Goal: Transaction & Acquisition: Purchase product/service

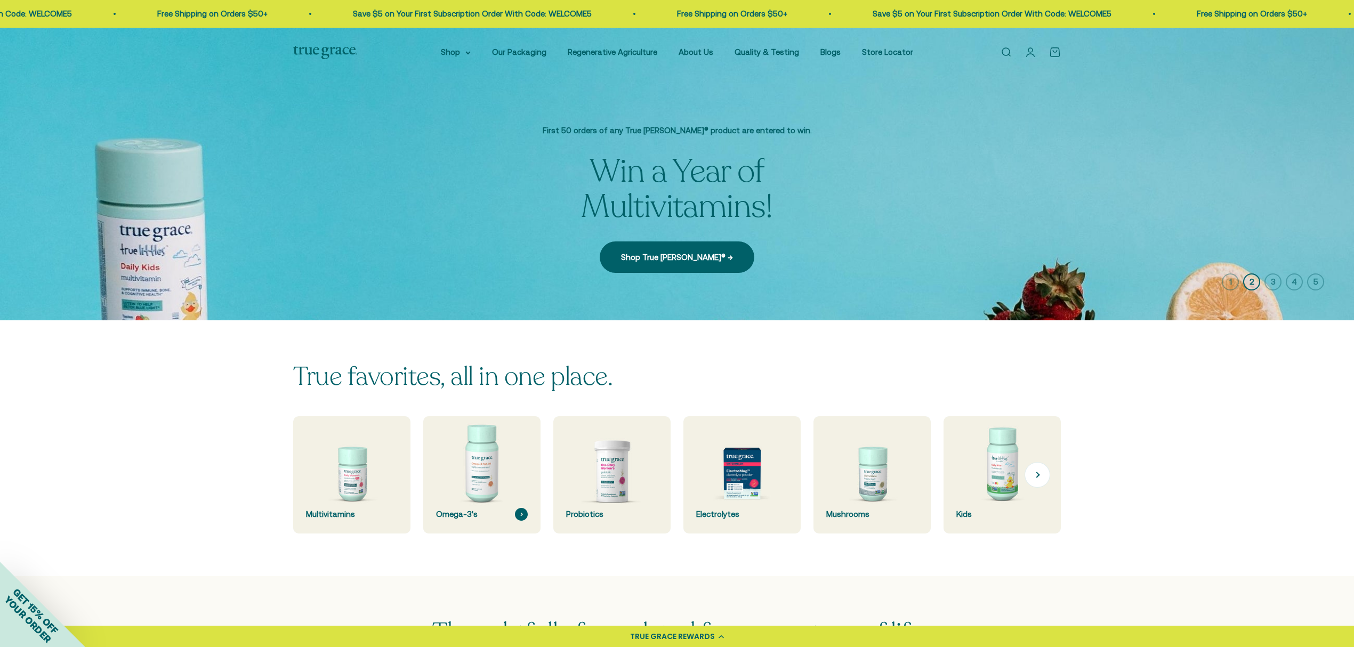
click at [491, 504] on img at bounding box center [482, 475] width 124 height 124
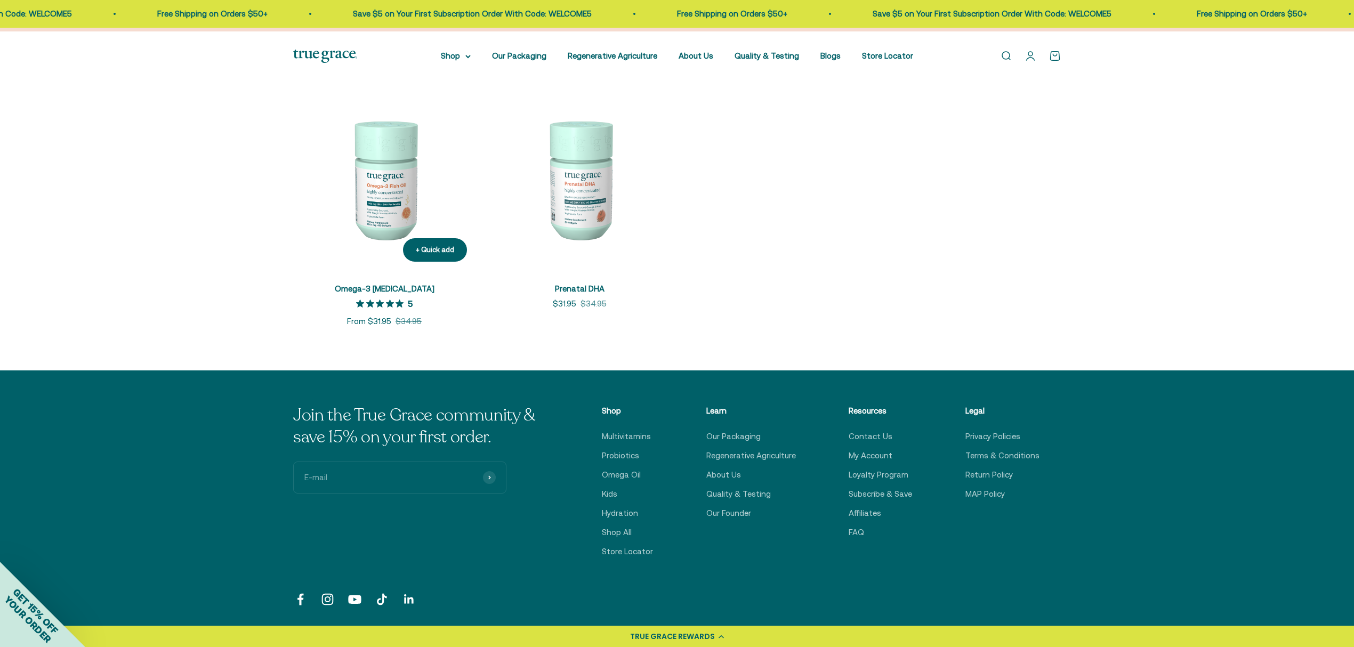
click at [399, 213] on img at bounding box center [384, 179] width 182 height 182
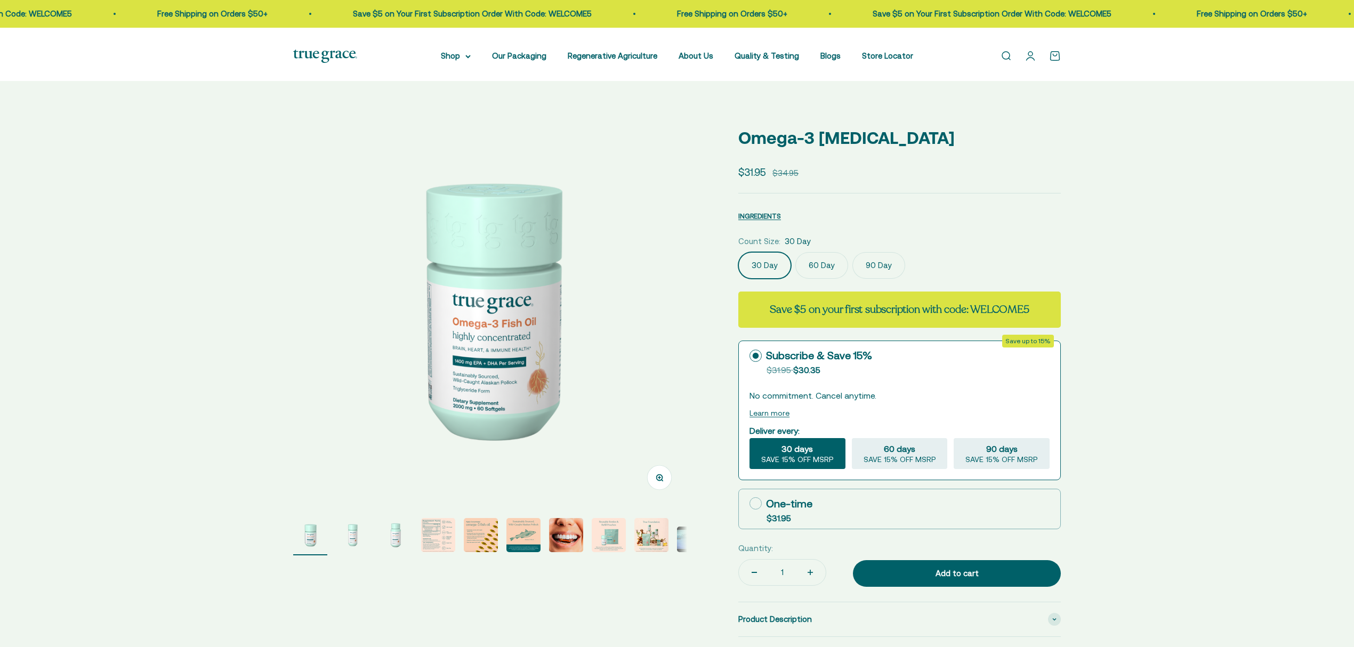
click at [843, 279] on label "60 Day" at bounding box center [821, 265] width 53 height 27
click at [738, 252] on input "60 Day" at bounding box center [738, 252] width 1 height 1
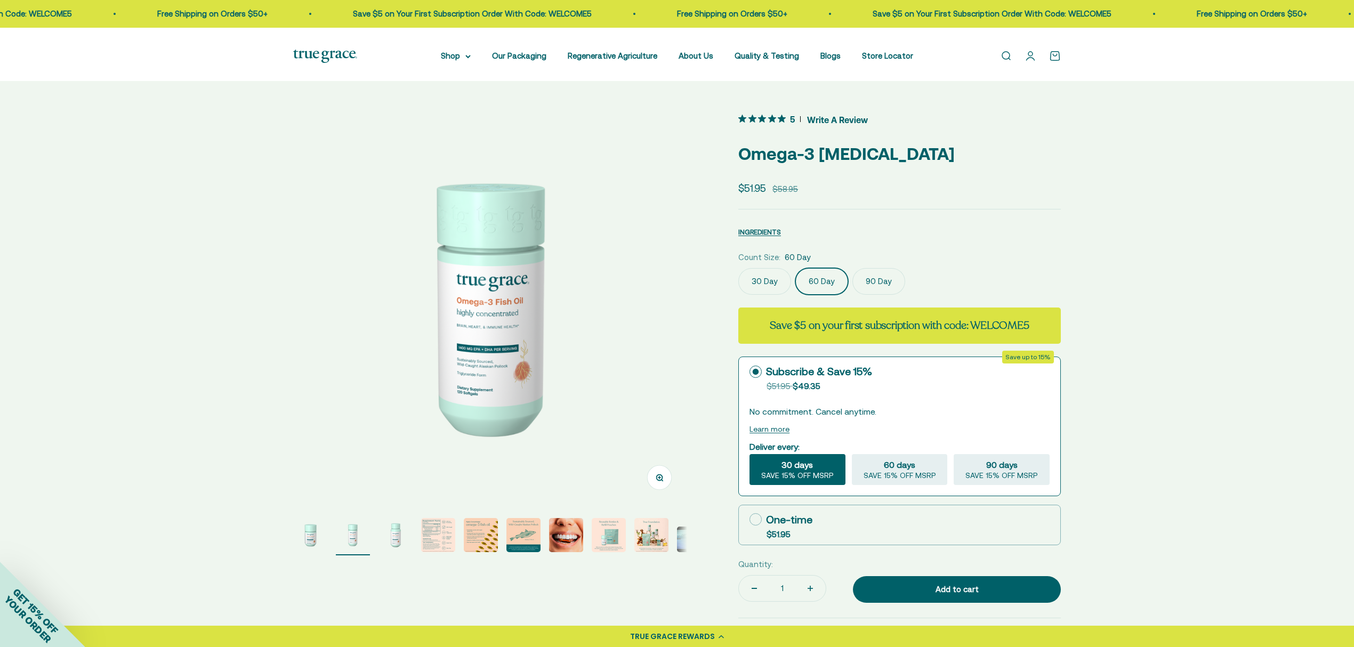
click at [905, 295] on label "90 Day" at bounding box center [878, 281] width 53 height 27
click at [738, 268] on input "90 Day" at bounding box center [738, 268] width 1 height 1
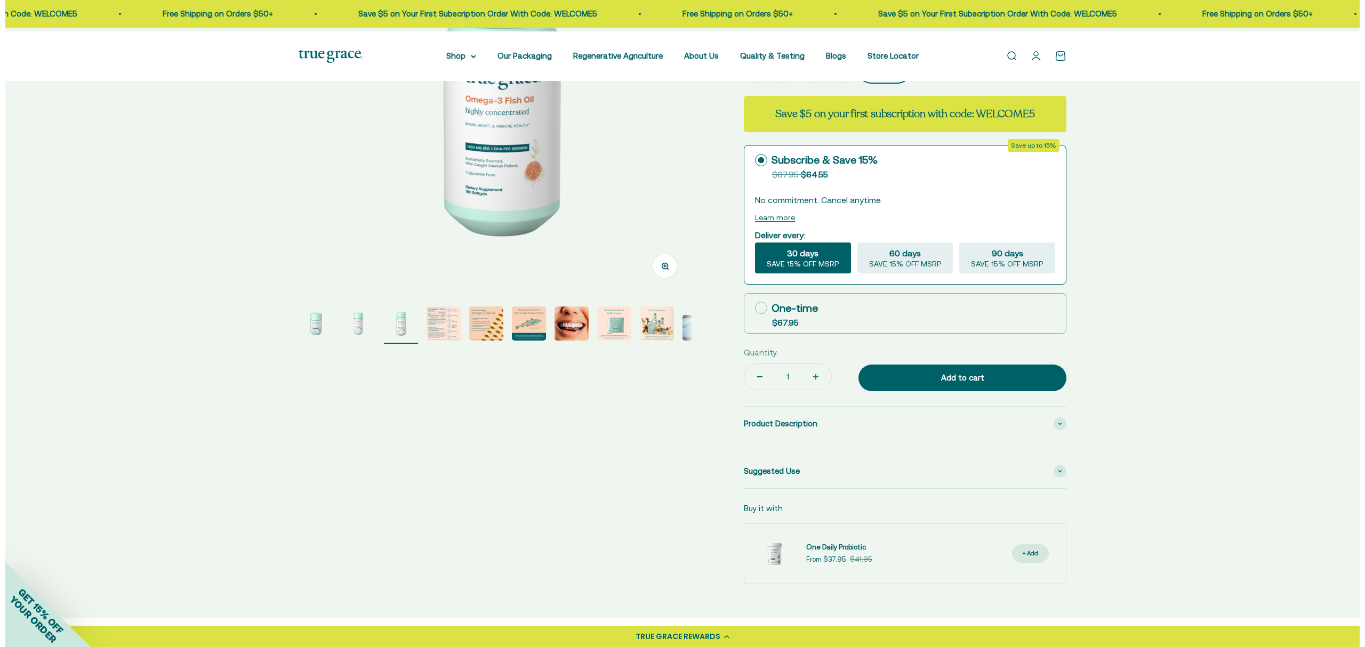
scroll to position [213, 0]
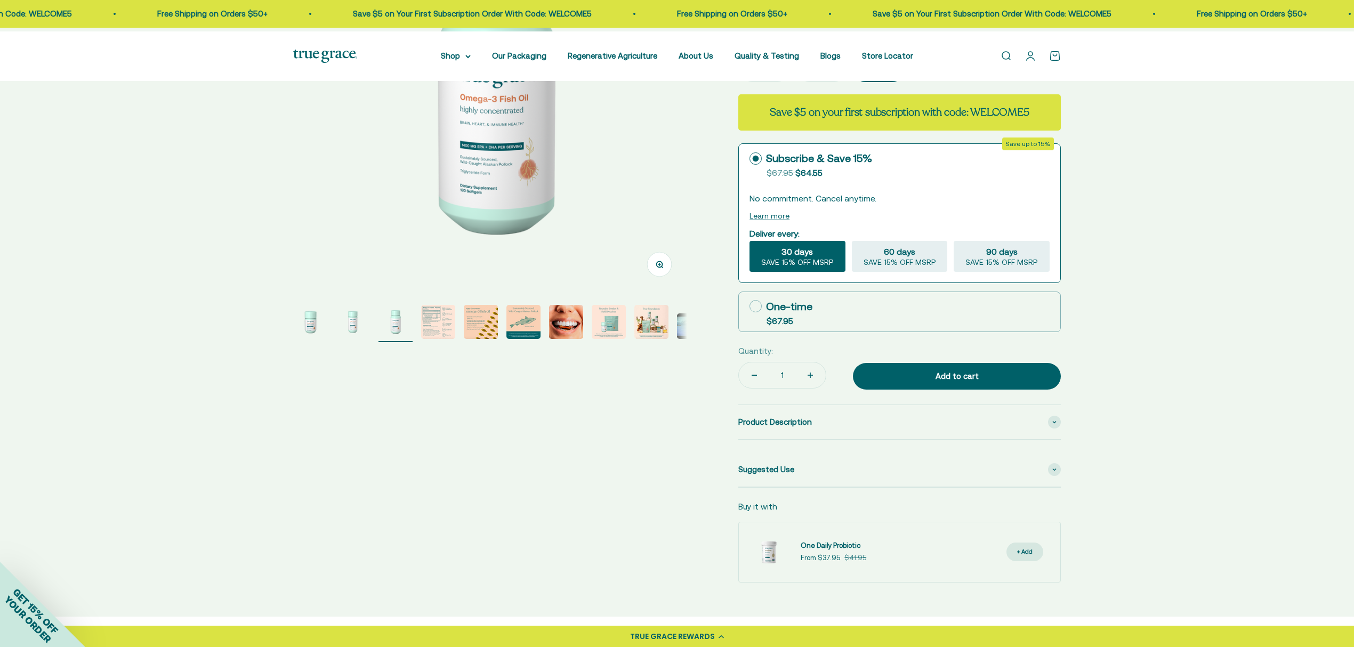
click at [759, 312] on icon at bounding box center [755, 306] width 12 height 12
click at [749, 307] on input "One-time $67.95" at bounding box center [749, 306] width 1 height 1
radio input "true"
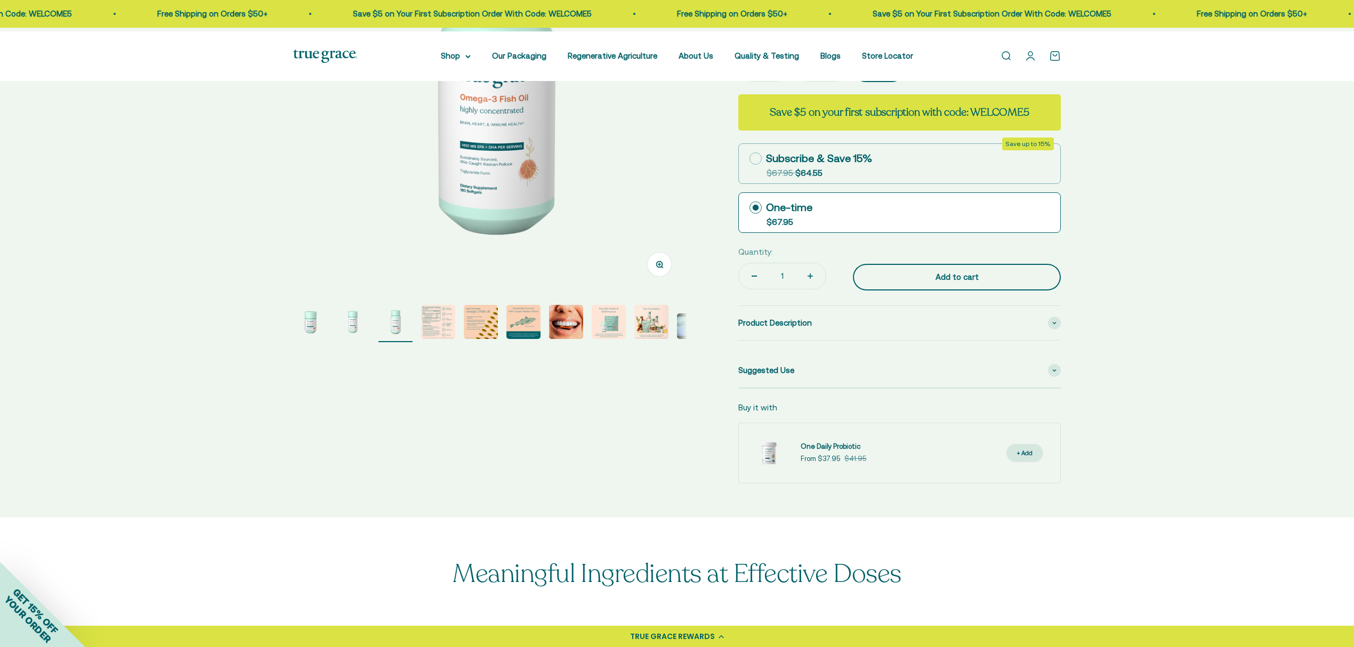
click at [960, 284] on div "Add to cart" at bounding box center [956, 277] width 165 height 13
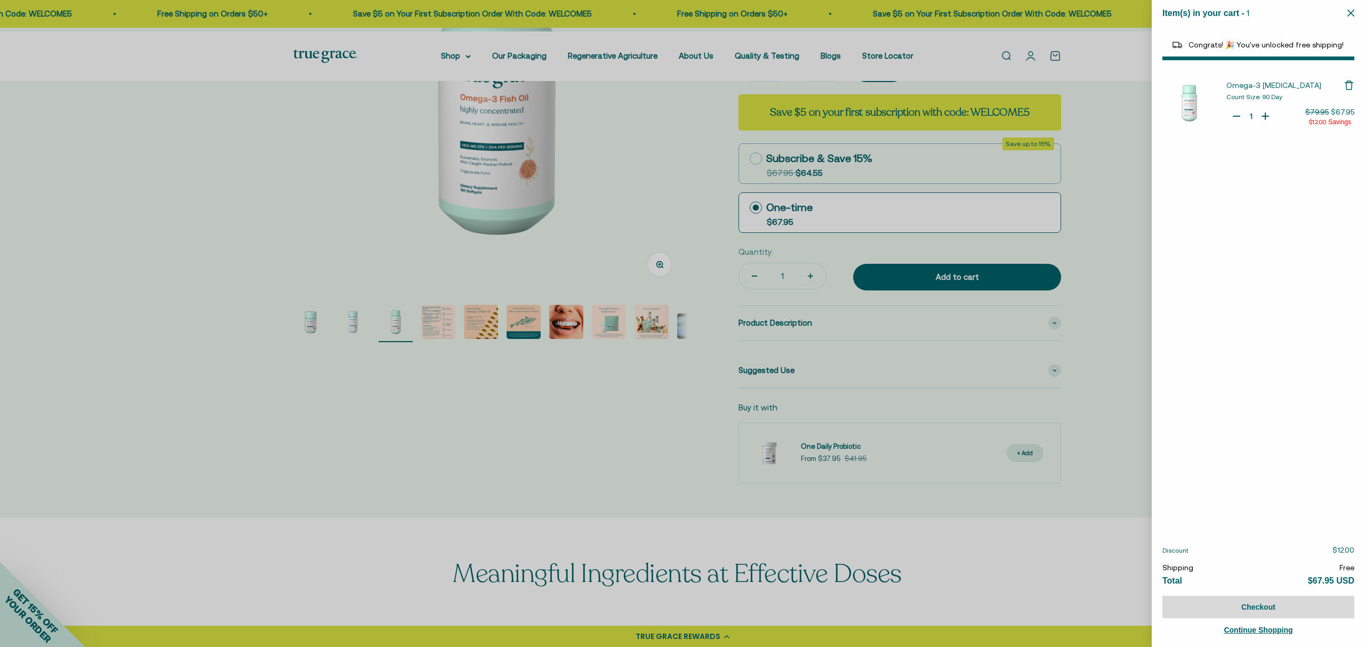
select select "44878157185238"
select select "44882806636758"
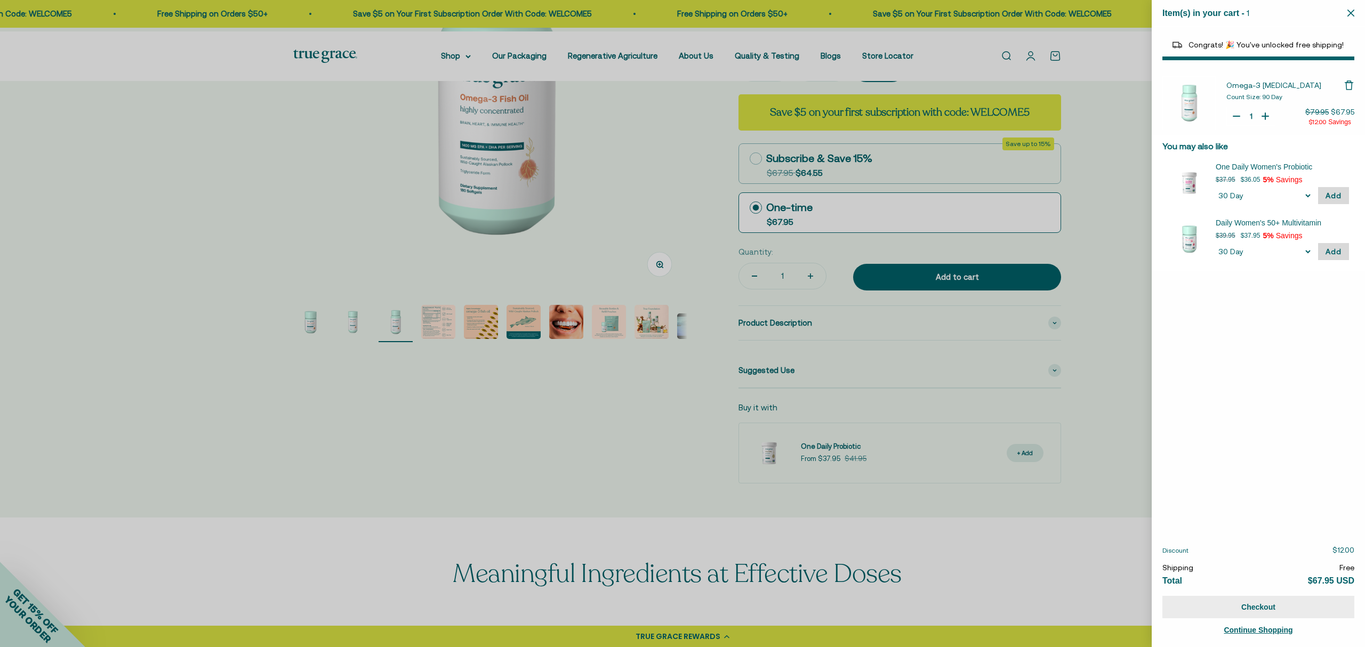
click at [1275, 603] on button "Checkout" at bounding box center [1258, 607] width 192 height 22
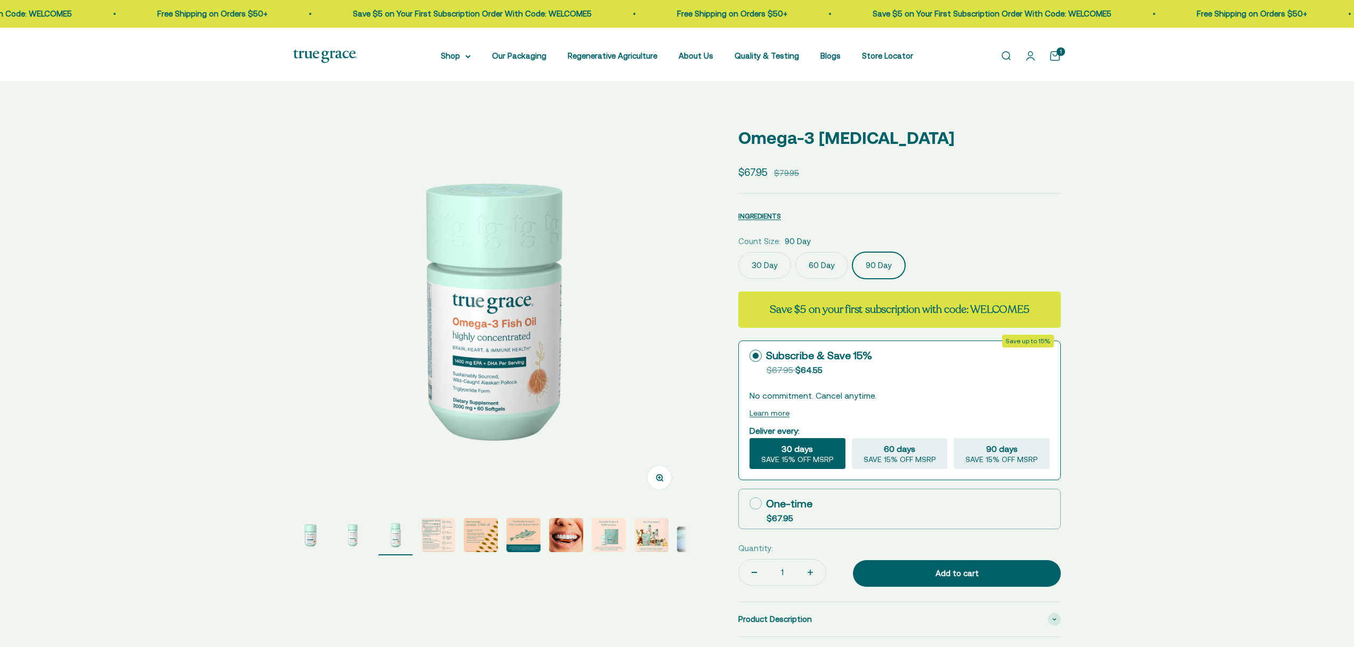
scroll to position [0, 809]
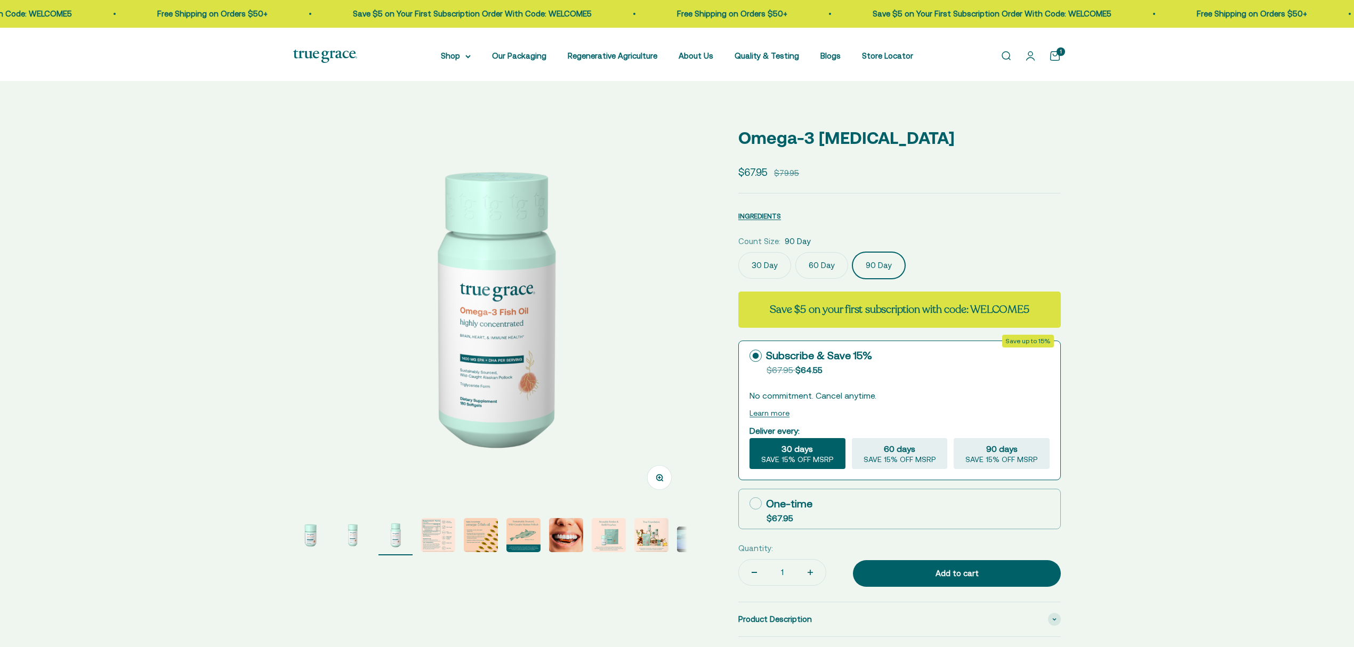
click at [775, 279] on label "30 Day" at bounding box center [764, 265] width 53 height 27
click at [738, 252] on input "30 Day" at bounding box center [738, 252] width 1 height 1
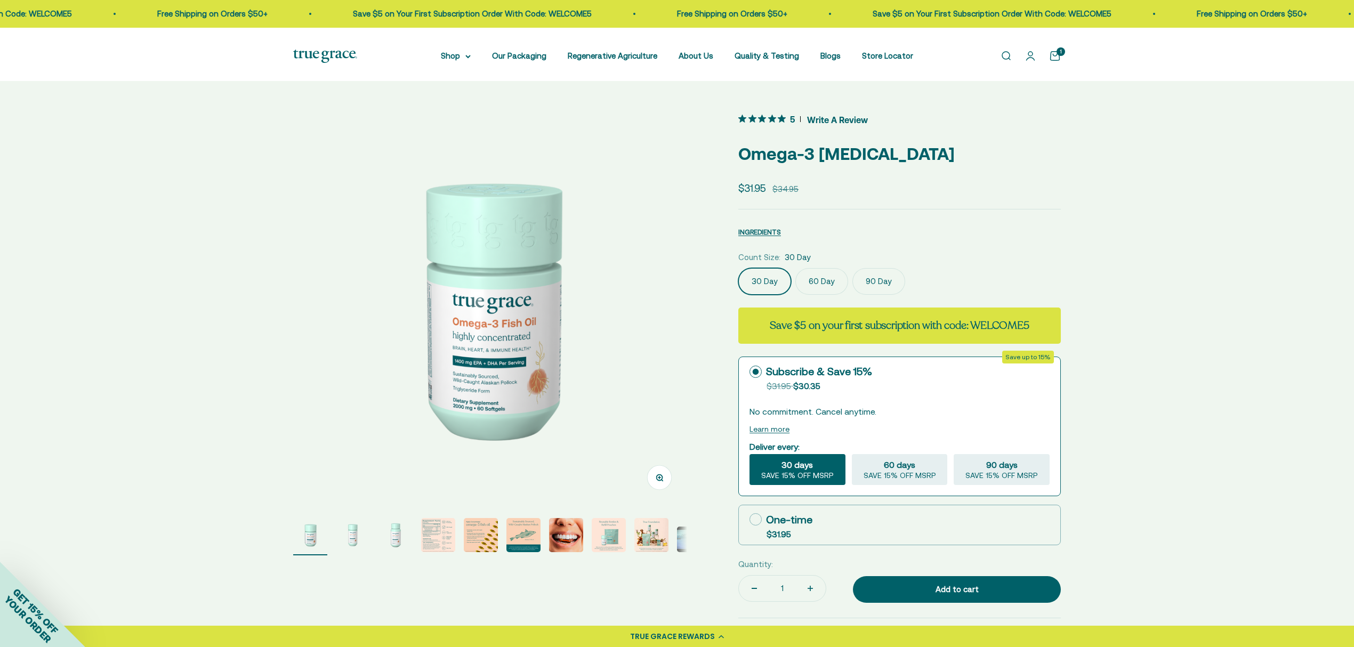
scroll to position [239, 0]
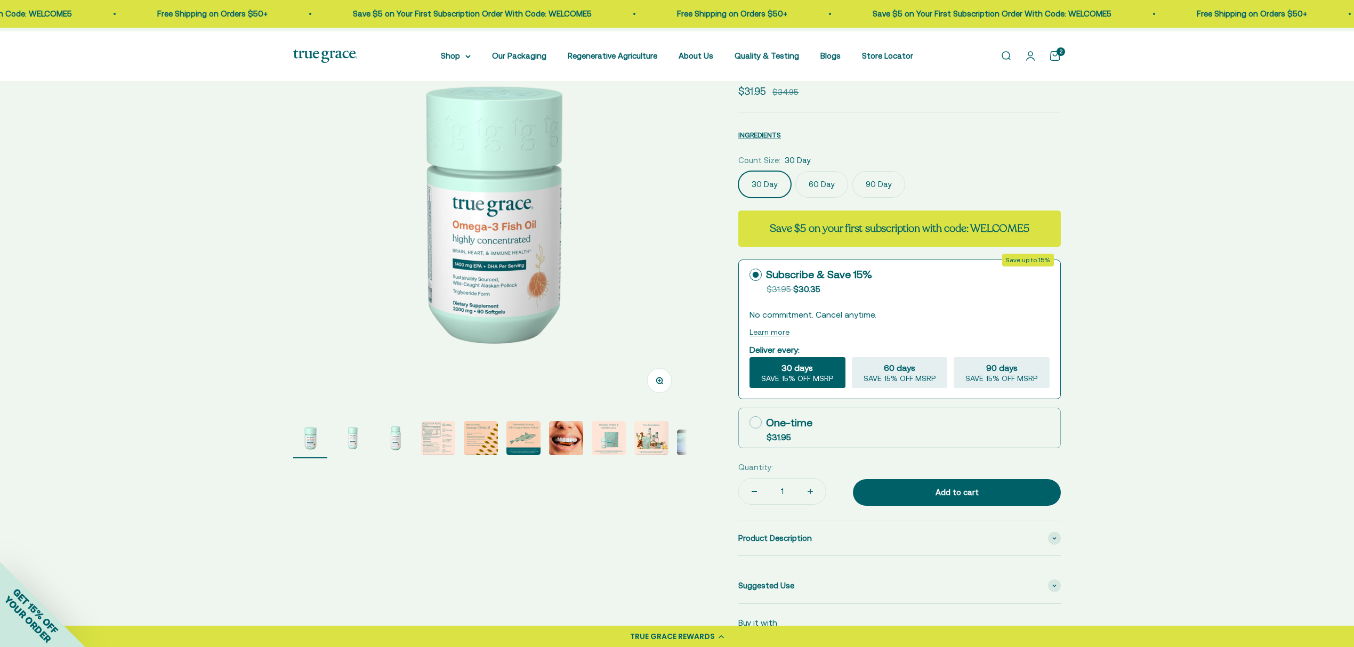
click at [1055, 50] on link "Open cart 2" at bounding box center [1055, 56] width 12 height 12
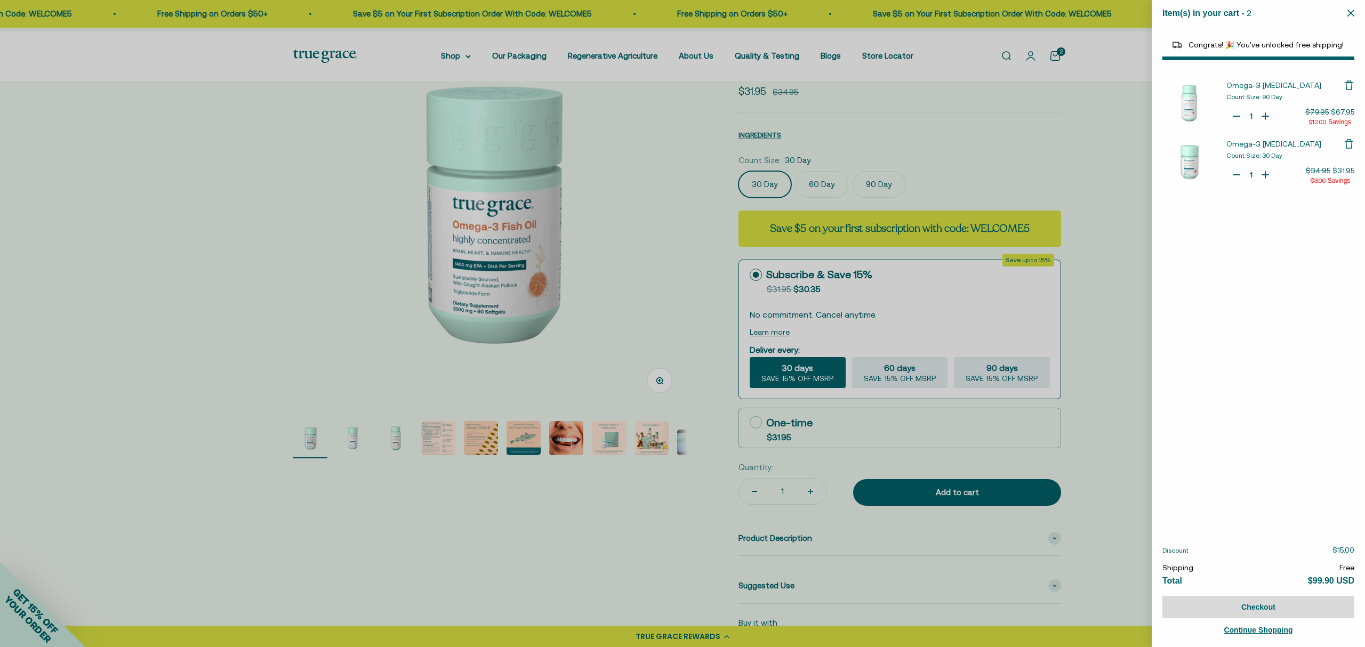
select select "44878157185238"
select select "44882806636758"
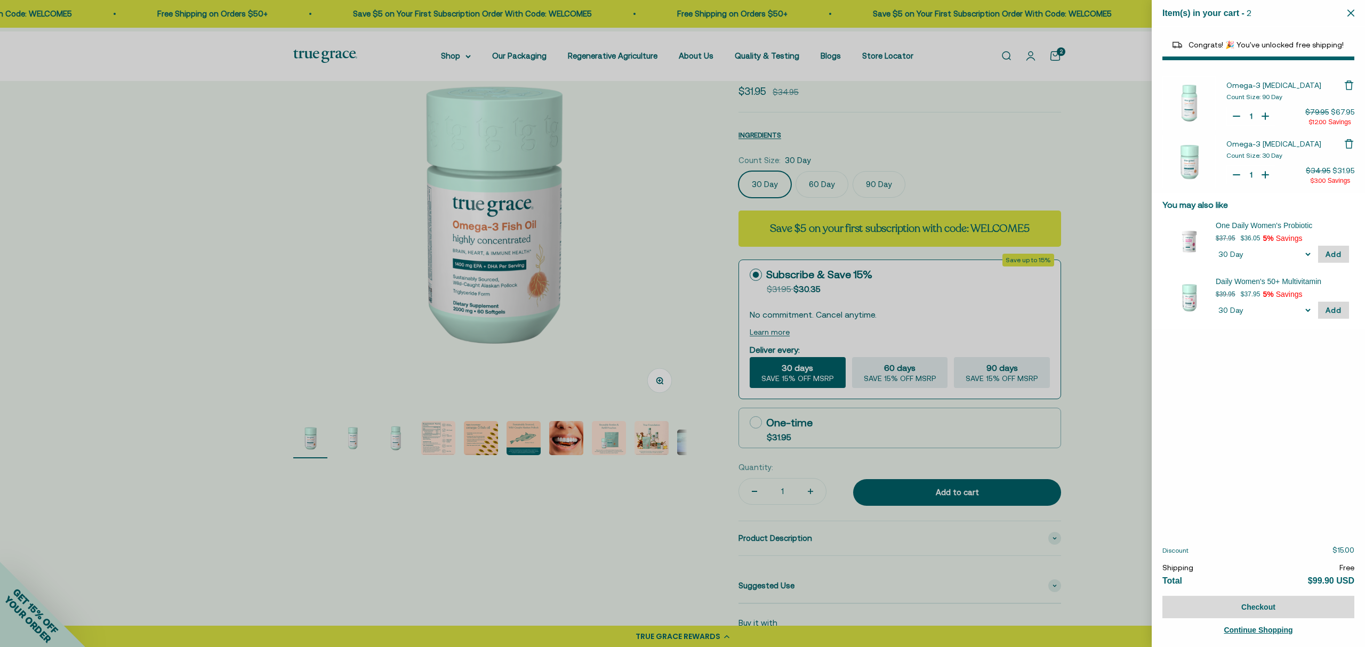
type input "0"
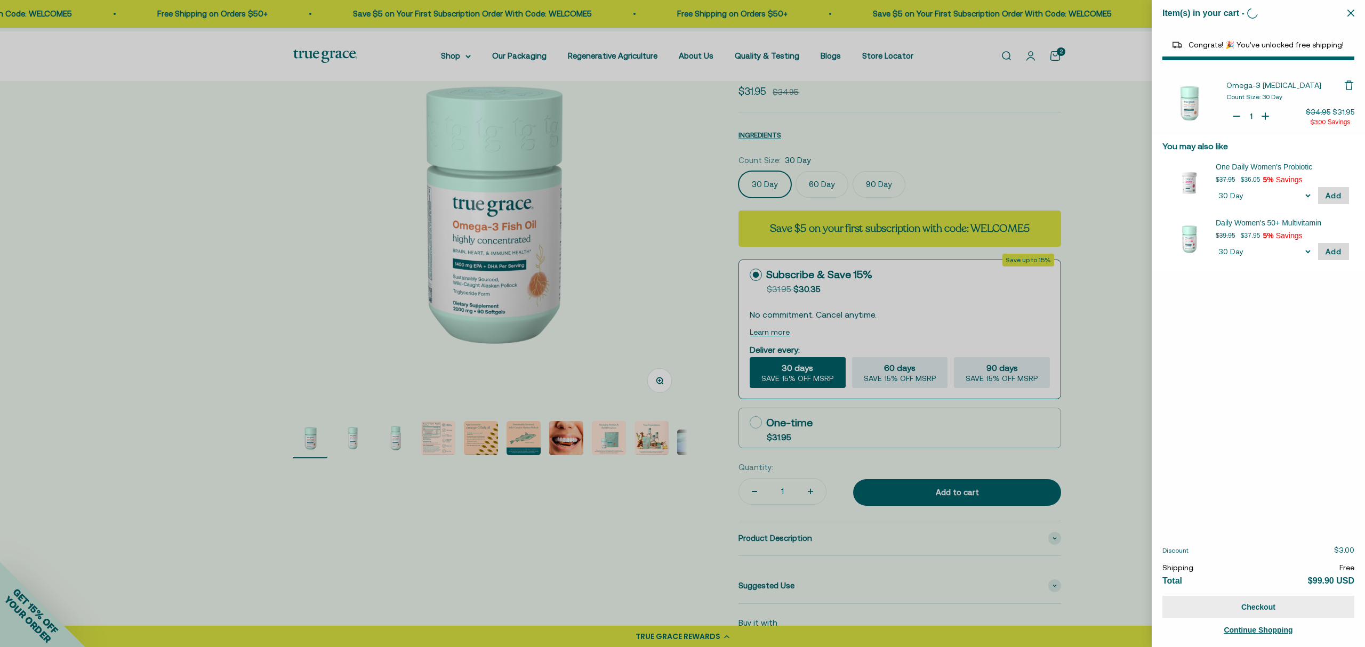
click at [1268, 605] on button "Checkout" at bounding box center [1258, 607] width 192 height 22
